Goal: Find specific page/section: Find specific page/section

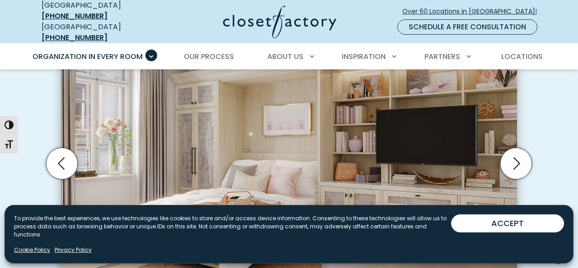
scroll to position [299, 0]
click at [562, 143] on div "Create Multi-Functional Spaces with Built-In Wall Beds Wall bed built into shak…" at bounding box center [289, 174] width 578 height 489
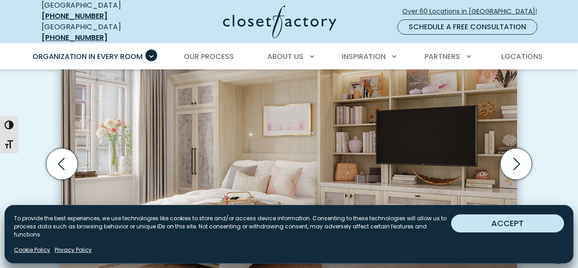
click at [546, 231] on button "ACCEPT" at bounding box center [507, 224] width 113 height 18
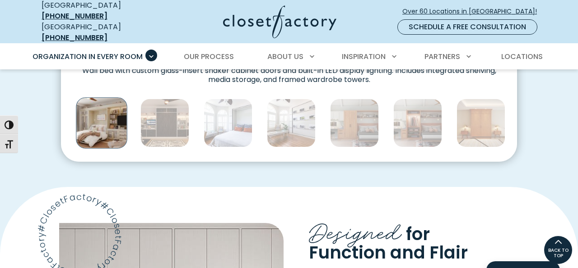
scroll to position [529, 0]
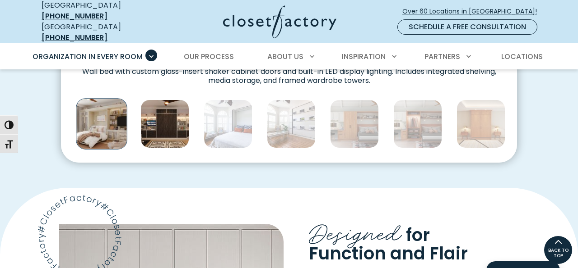
click at [169, 121] on img "Thumbnail Gallery" at bounding box center [164, 124] width 49 height 49
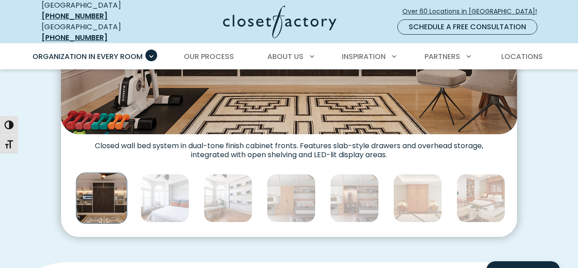
scroll to position [461, 0]
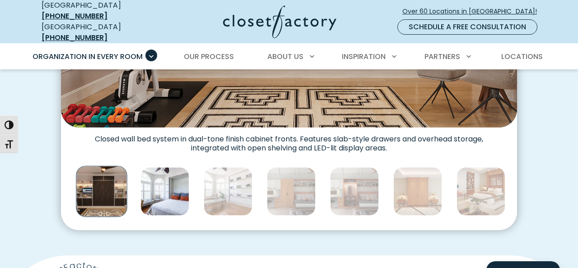
click at [165, 184] on img "Thumbnail Gallery" at bounding box center [164, 191] width 49 height 49
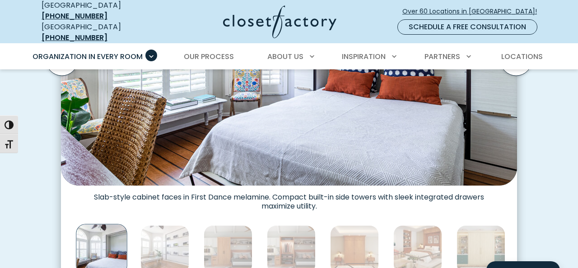
scroll to position [416, 0]
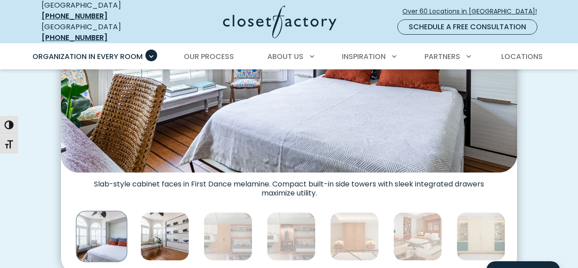
click at [171, 239] on img "Thumbnail Gallery" at bounding box center [164, 237] width 49 height 49
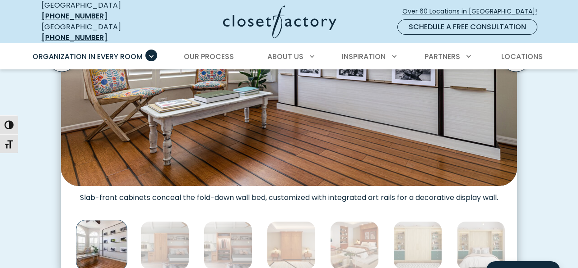
scroll to position [412, 0]
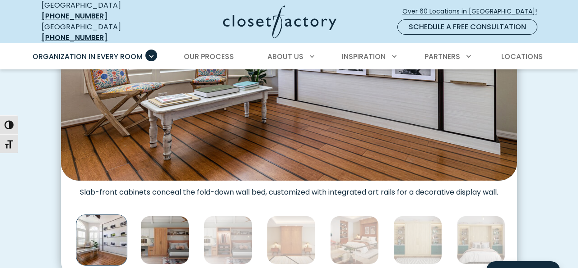
click at [170, 242] on img "Thumbnail Gallery" at bounding box center [164, 240] width 49 height 49
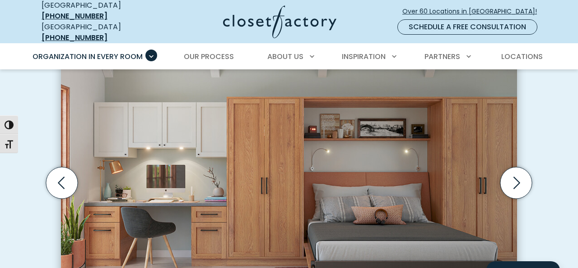
scroll to position [282, 0]
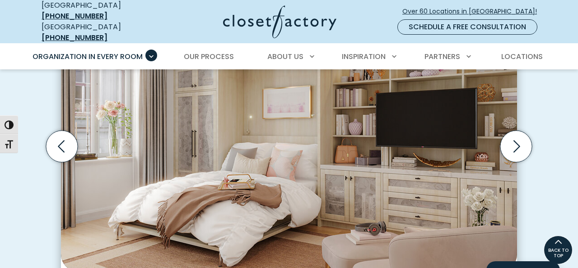
scroll to position [316, 0]
click at [519, 141] on icon "Next slide" at bounding box center [516, 147] width 7 height 12
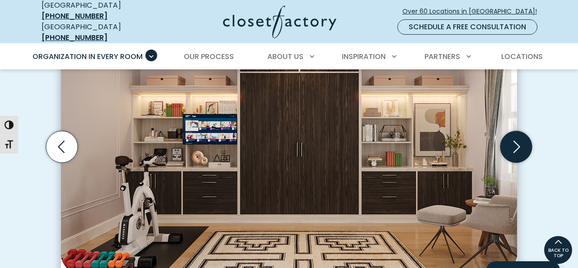
click at [519, 139] on icon "Next slide" at bounding box center [516, 147] width 32 height 32
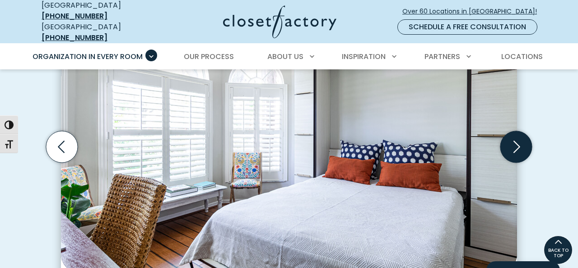
click at [518, 141] on icon "Next slide" at bounding box center [516, 147] width 7 height 12
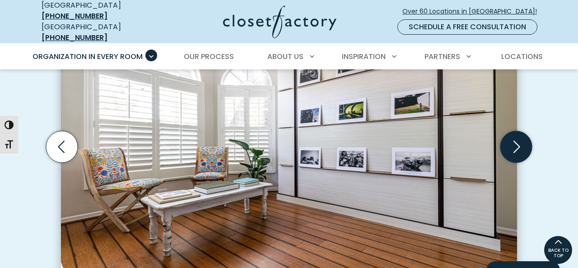
click at [517, 141] on icon "Next slide" at bounding box center [516, 147] width 32 height 32
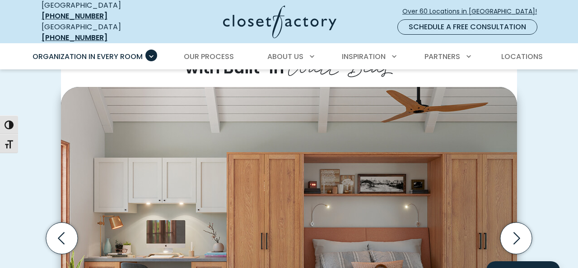
scroll to position [225, 0]
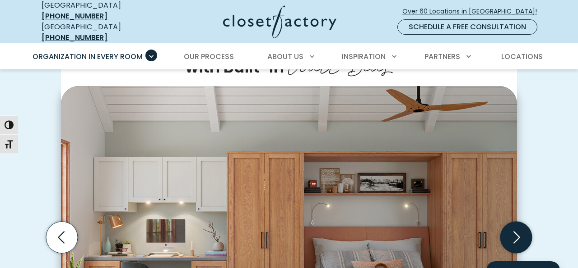
click at [517, 231] on icon "Next slide" at bounding box center [516, 237] width 7 height 12
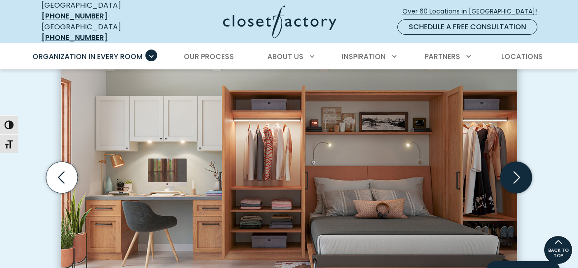
scroll to position [284, 0]
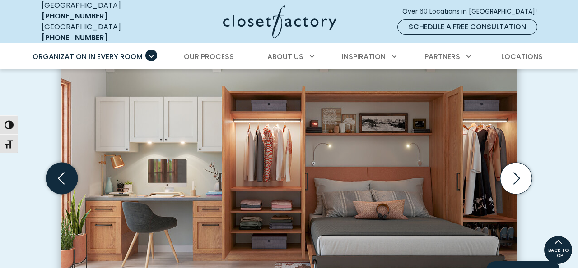
click at [60, 173] on icon "Previous slide" at bounding box center [61, 178] width 7 height 12
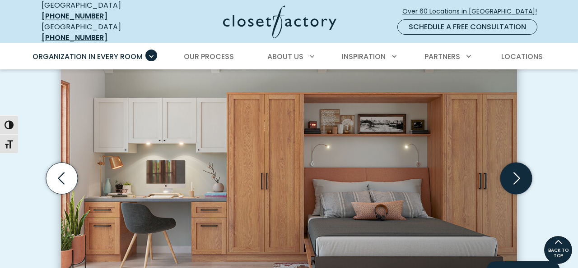
click at [516, 172] on icon "Next slide" at bounding box center [516, 178] width 7 height 12
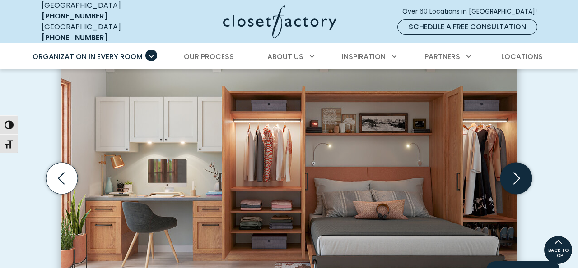
click at [518, 172] on icon "Next slide" at bounding box center [516, 178] width 7 height 12
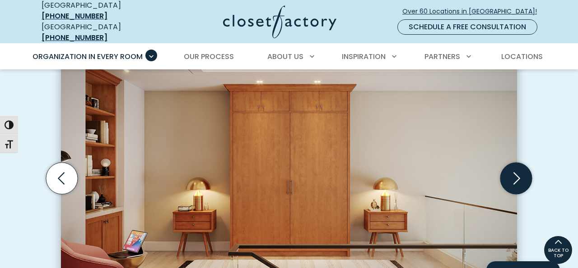
click at [518, 172] on icon "Next slide" at bounding box center [516, 178] width 7 height 12
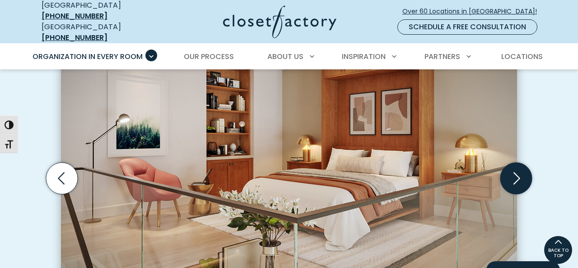
click at [518, 166] on icon "Next slide" at bounding box center [516, 178] width 32 height 32
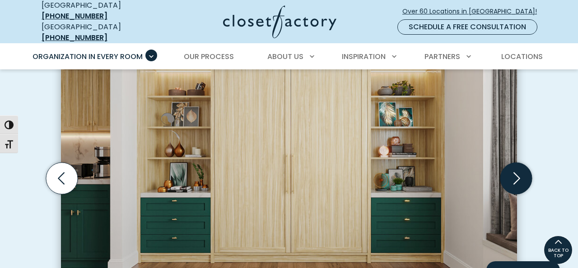
click at [516, 171] on icon "Next slide" at bounding box center [516, 178] width 32 height 32
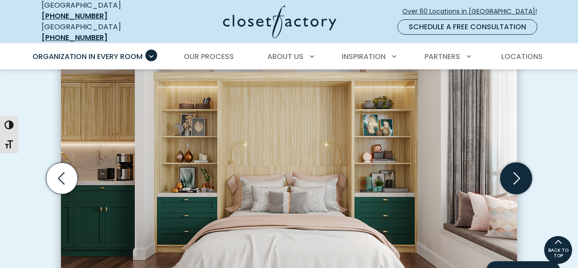
click at [516, 172] on icon "Next slide" at bounding box center [516, 178] width 7 height 12
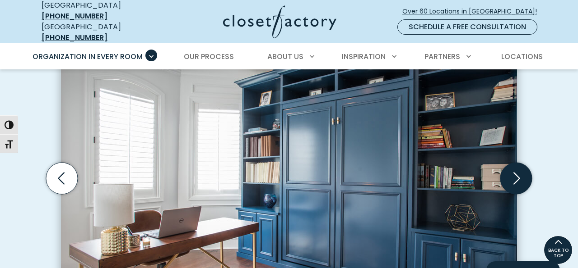
click at [515, 172] on icon "Next slide" at bounding box center [516, 178] width 7 height 12
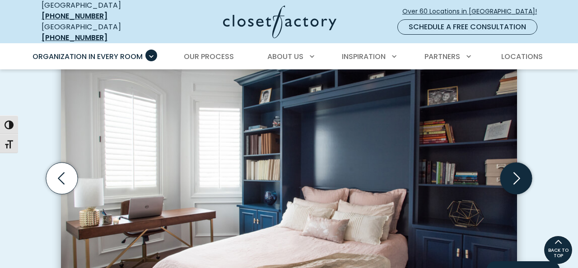
click at [516, 167] on icon "Next slide" at bounding box center [516, 178] width 32 height 32
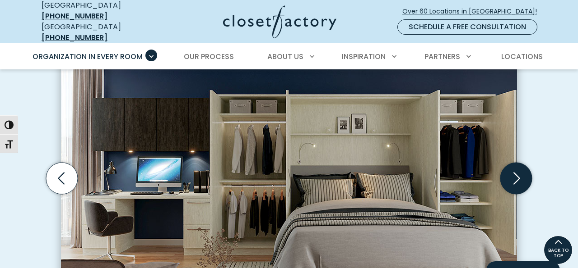
click at [519, 169] on icon "Next slide" at bounding box center [516, 178] width 32 height 32
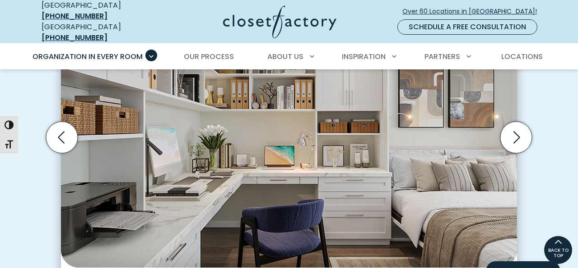
scroll to position [324, 0]
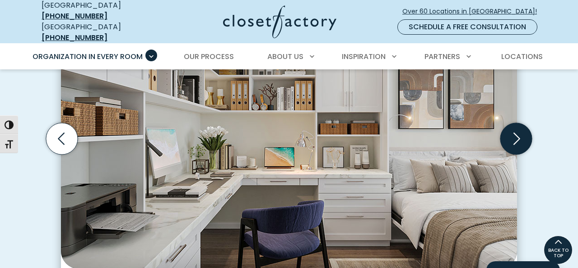
click at [514, 137] on icon "Next slide" at bounding box center [516, 139] width 7 height 12
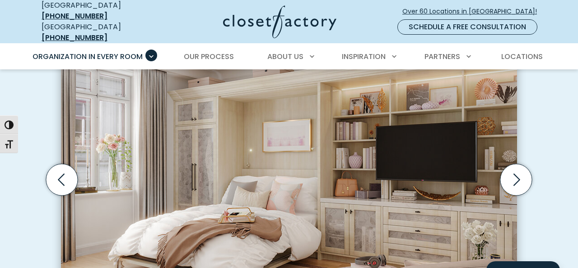
scroll to position [284, 0]
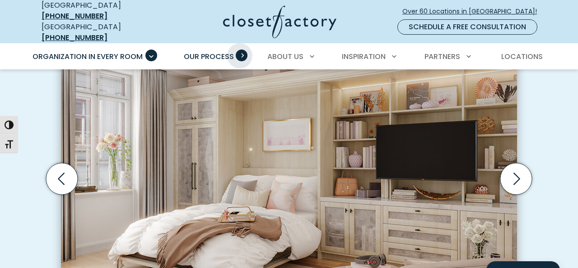
click at [240, 50] on span "Primary Menu" at bounding box center [242, 56] width 12 height 12
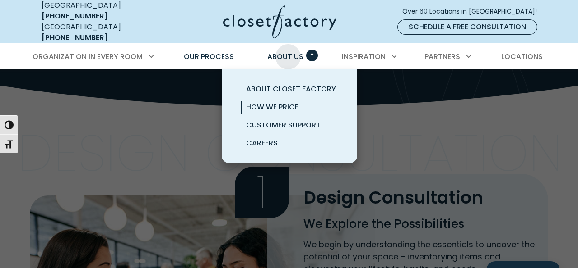
scroll to position [111, 0]
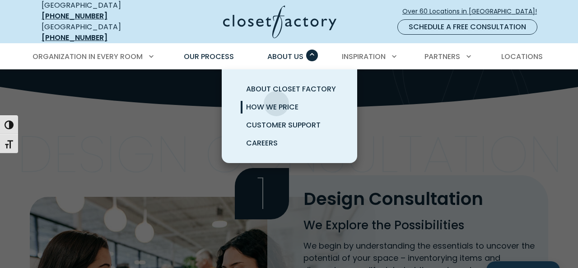
click at [276, 102] on span "How We Price" at bounding box center [272, 107] width 52 height 10
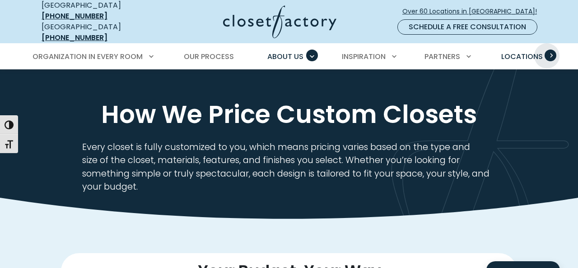
click at [546, 50] on span "Primary Menu" at bounding box center [550, 56] width 12 height 12
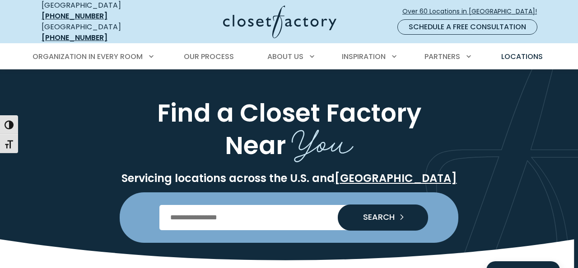
scroll to position [7, 0]
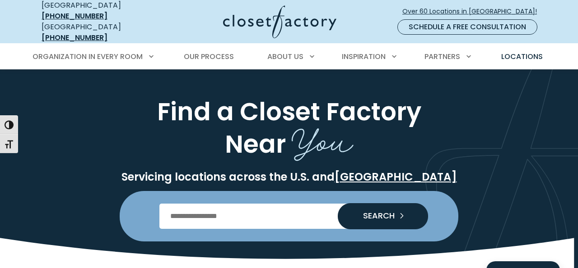
click at [169, 211] on input "Enter Postal Code" at bounding box center [288, 216] width 259 height 25
type input "*****"
click at [379, 212] on span "SEARCH" at bounding box center [375, 216] width 39 height 8
click at [191, 210] on input "*****" at bounding box center [288, 216] width 259 height 25
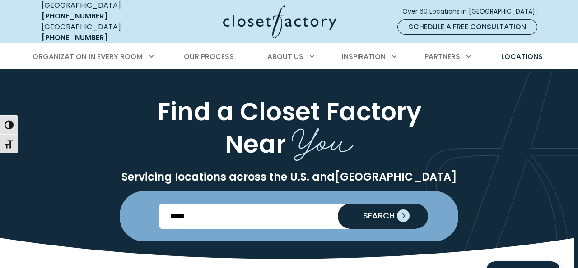
type input "*****"
click at [382, 212] on span "SEARCH" at bounding box center [375, 216] width 39 height 8
click at [191, 208] on input "*****" at bounding box center [288, 216] width 259 height 25
type input "*****"
click at [378, 204] on button "SEARCH" at bounding box center [383, 216] width 90 height 25
